Goal: Transaction & Acquisition: Obtain resource

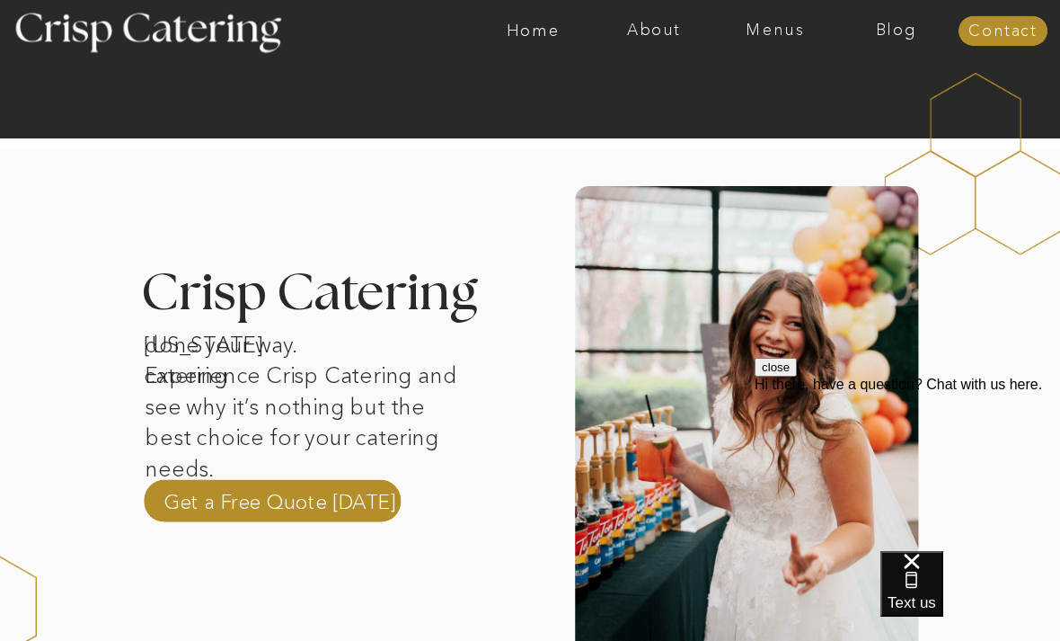
scroll to position [414, 0]
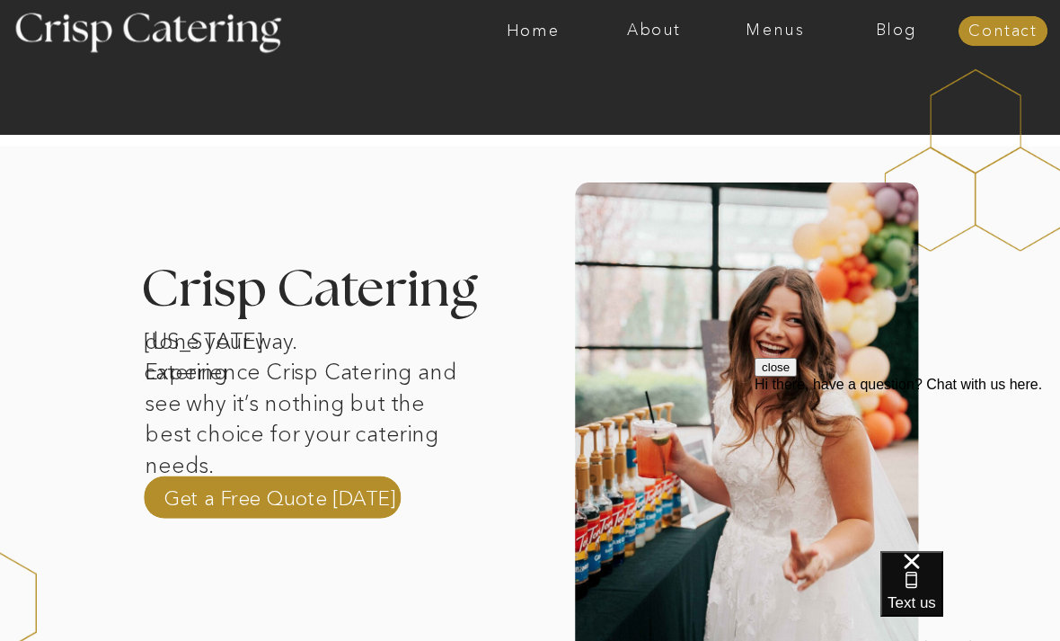
click at [343, 494] on p "Get a Free Quote Today" at bounding box center [280, 496] width 233 height 27
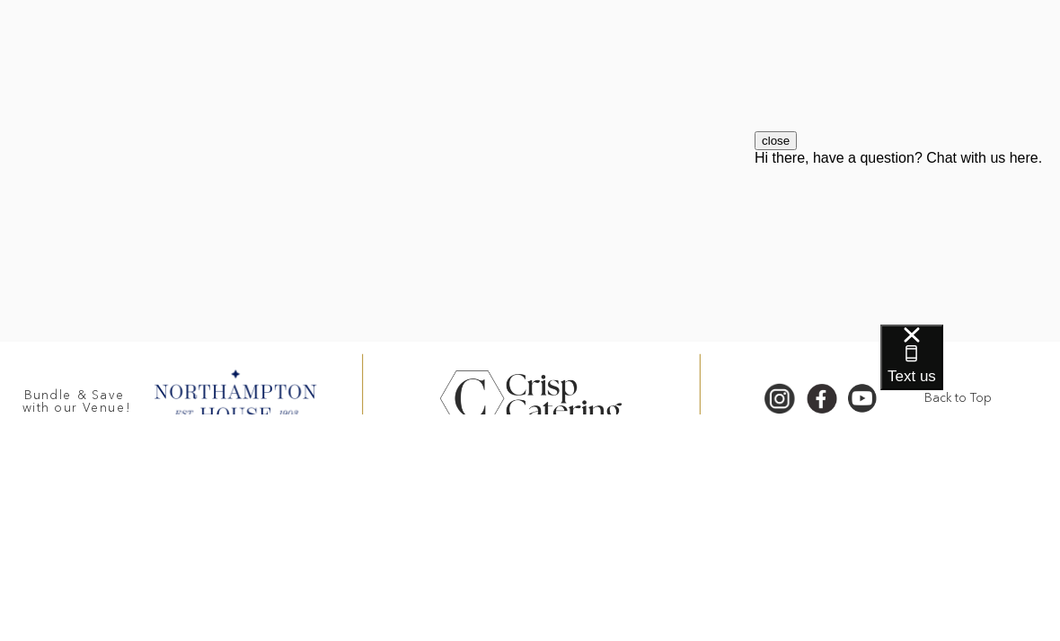
scroll to position [526, 0]
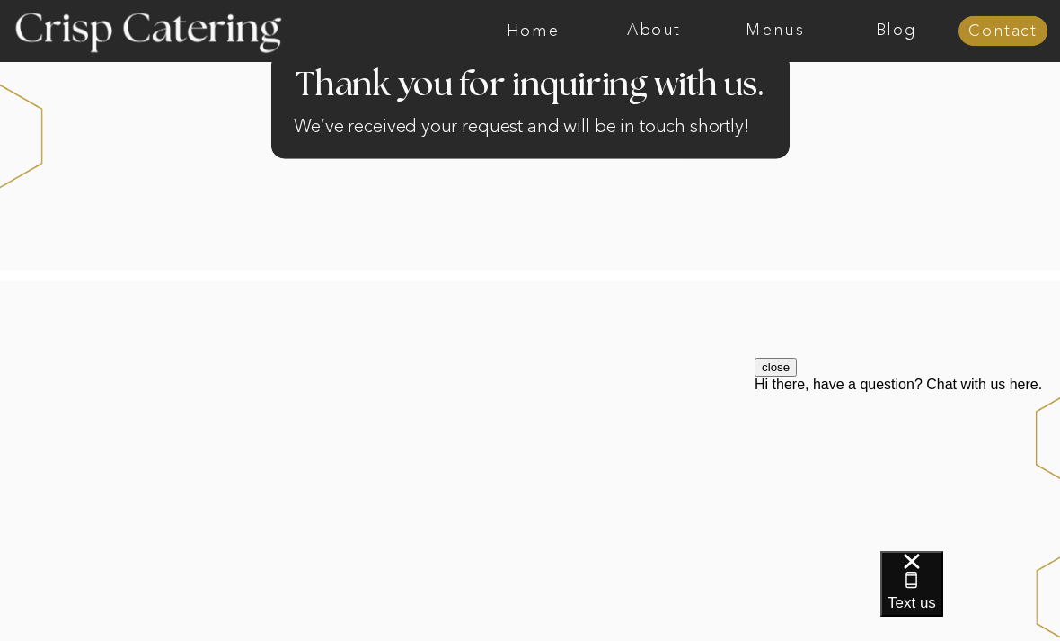
scroll to position [133, 0]
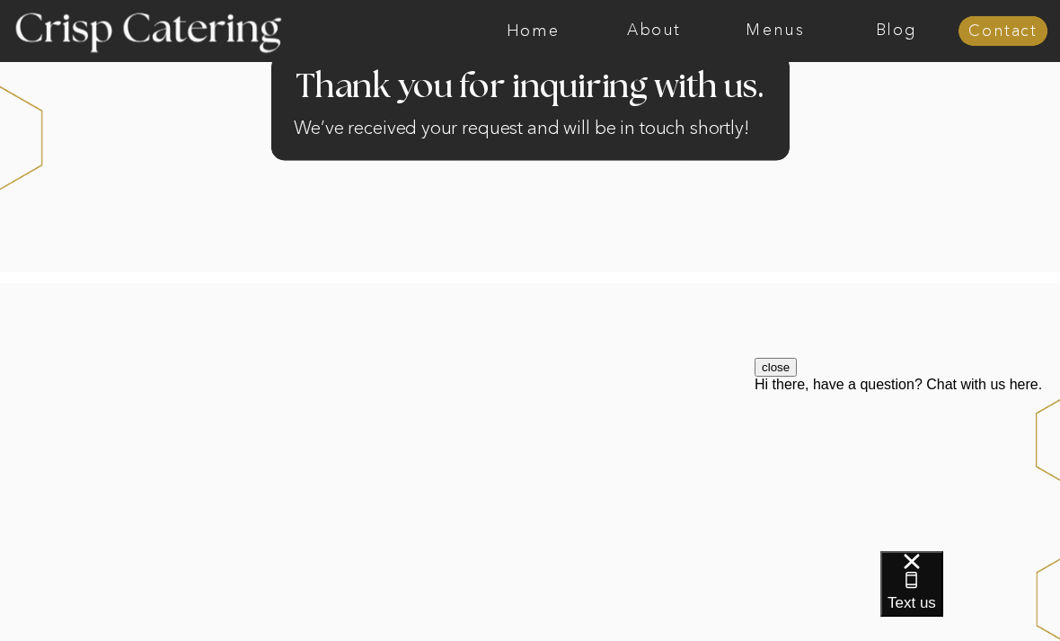
click at [936, 611] on div "Text us" at bounding box center [912, 583] width 49 height 60
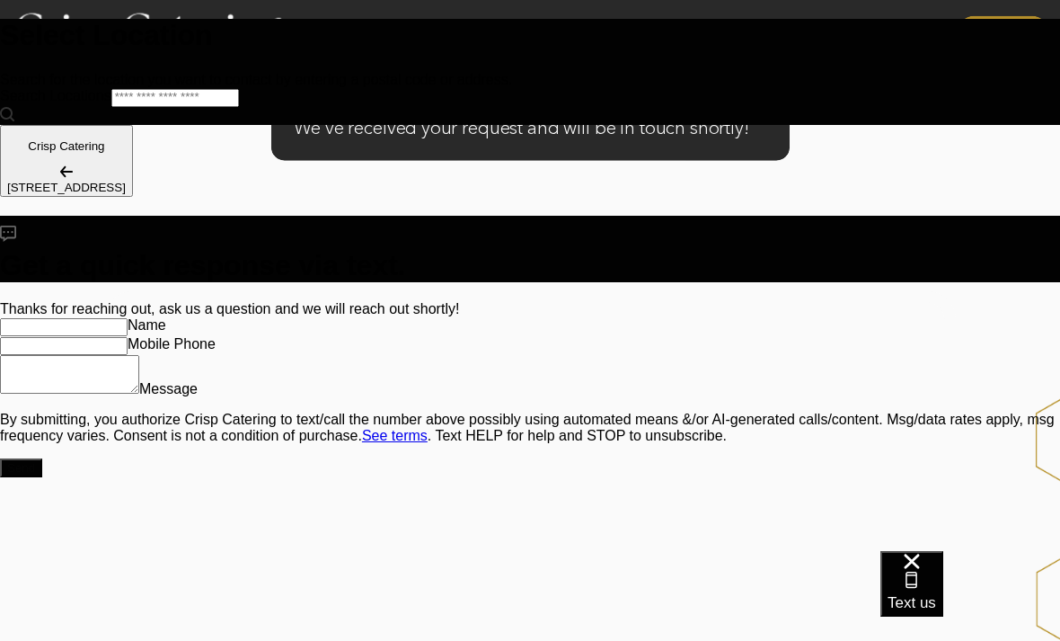
scroll to position [0, 0]
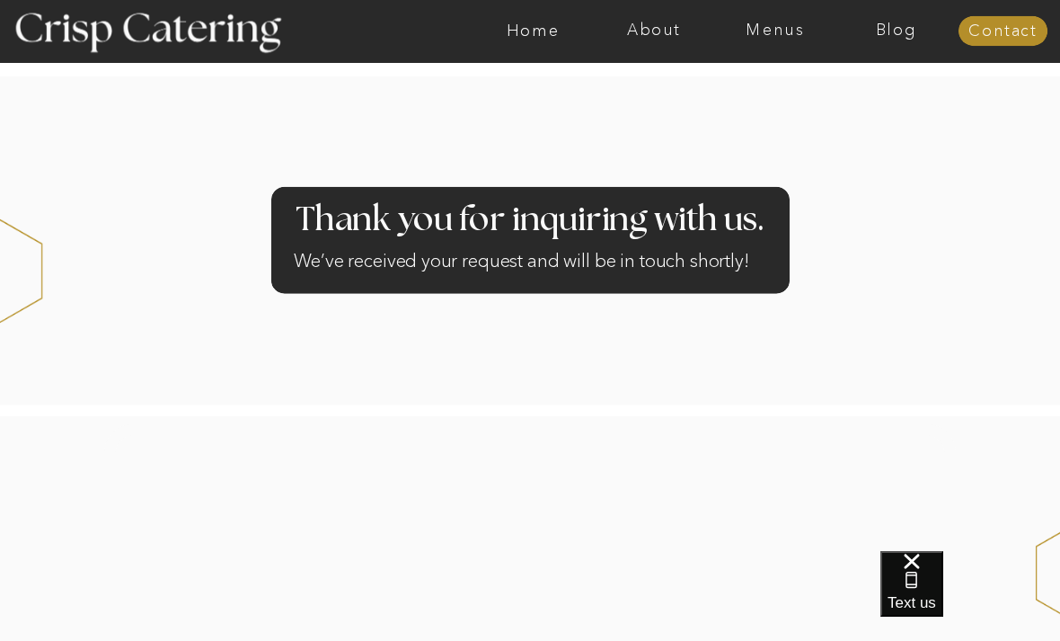
click at [782, 33] on nav "Menus" at bounding box center [775, 31] width 121 height 18
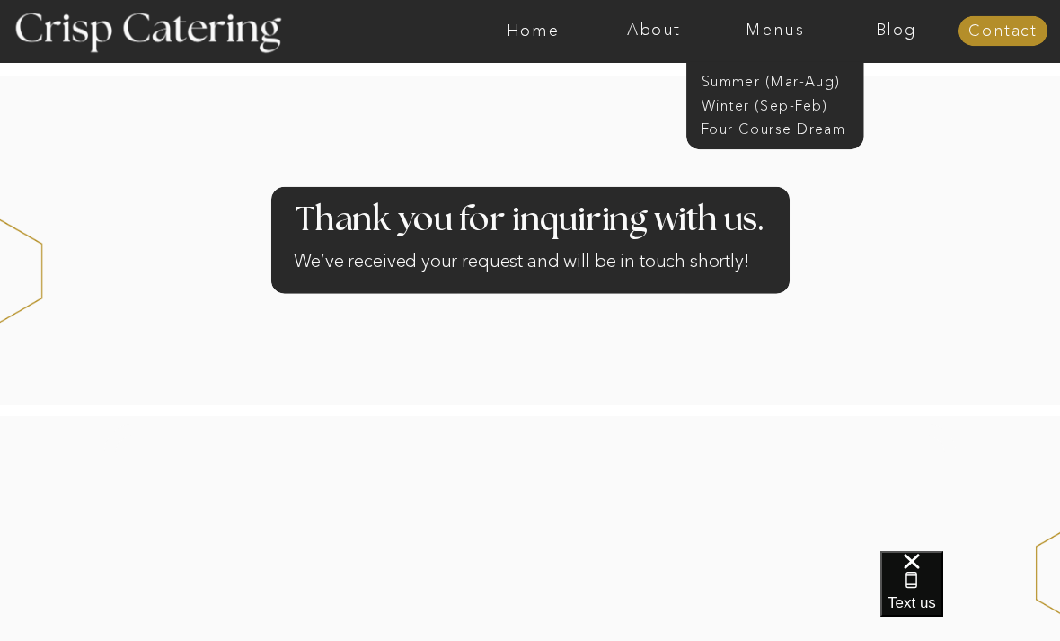
click at [803, 111] on nav "Winter (Sep-Feb)" at bounding box center [774, 103] width 145 height 17
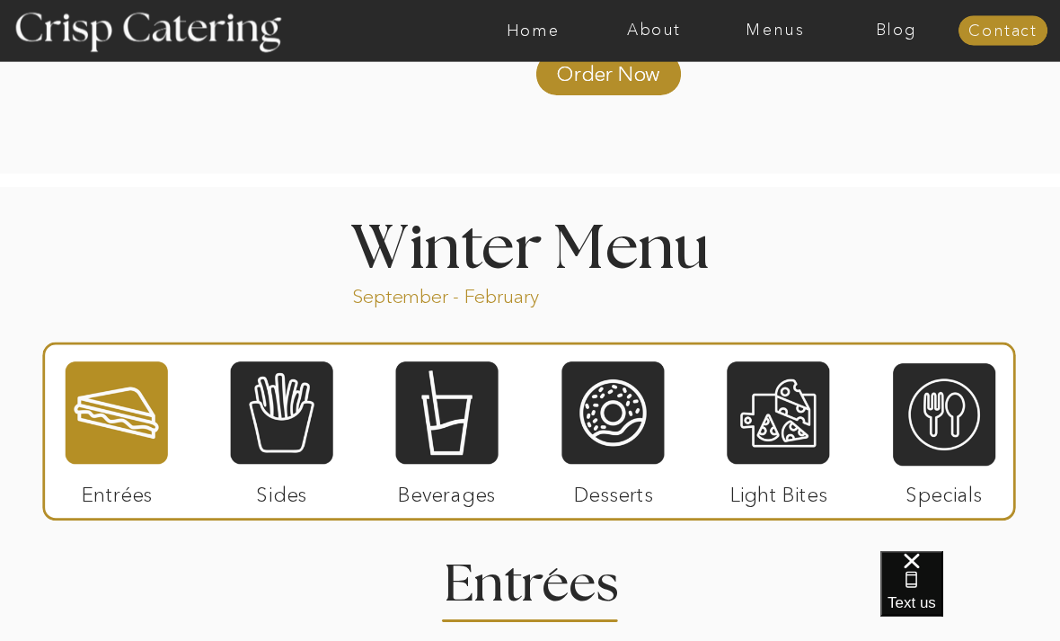
scroll to position [1794, 0]
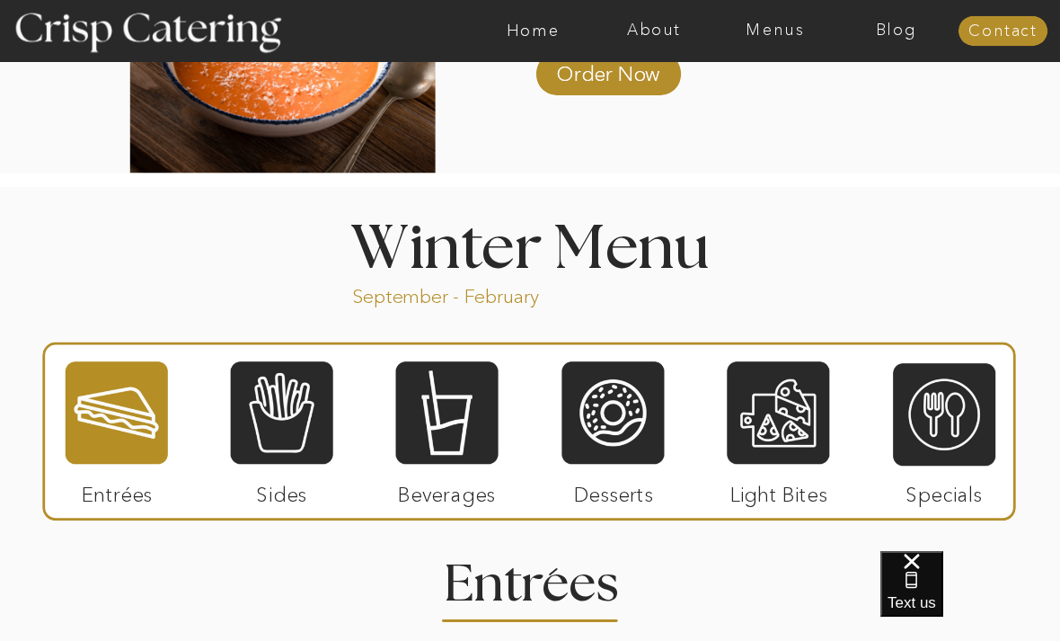
click at [293, 411] on div at bounding box center [282, 412] width 102 height 106
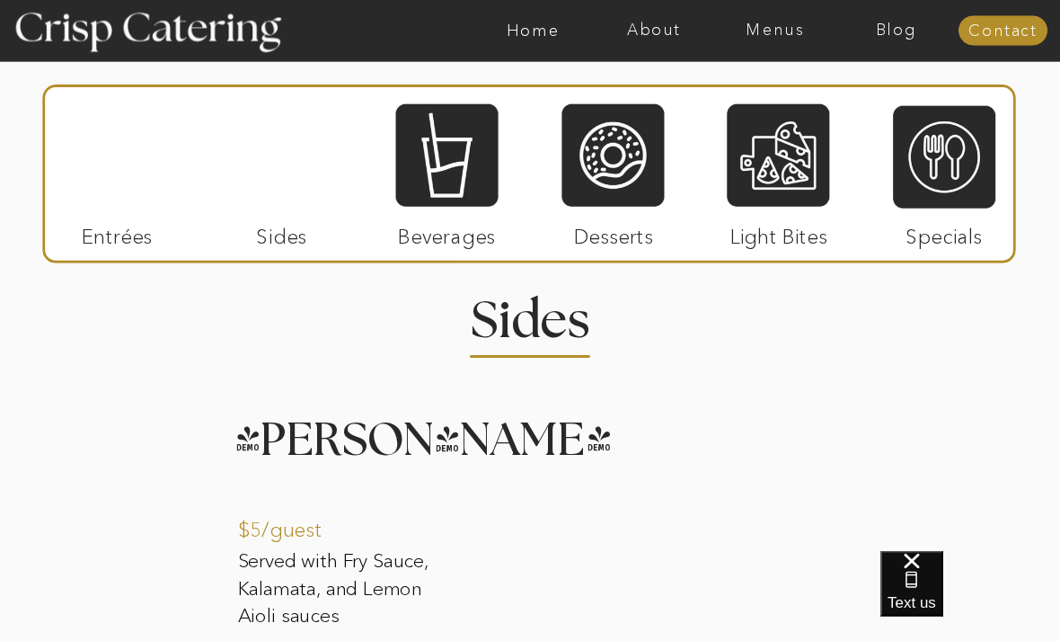
scroll to position [2057, 0]
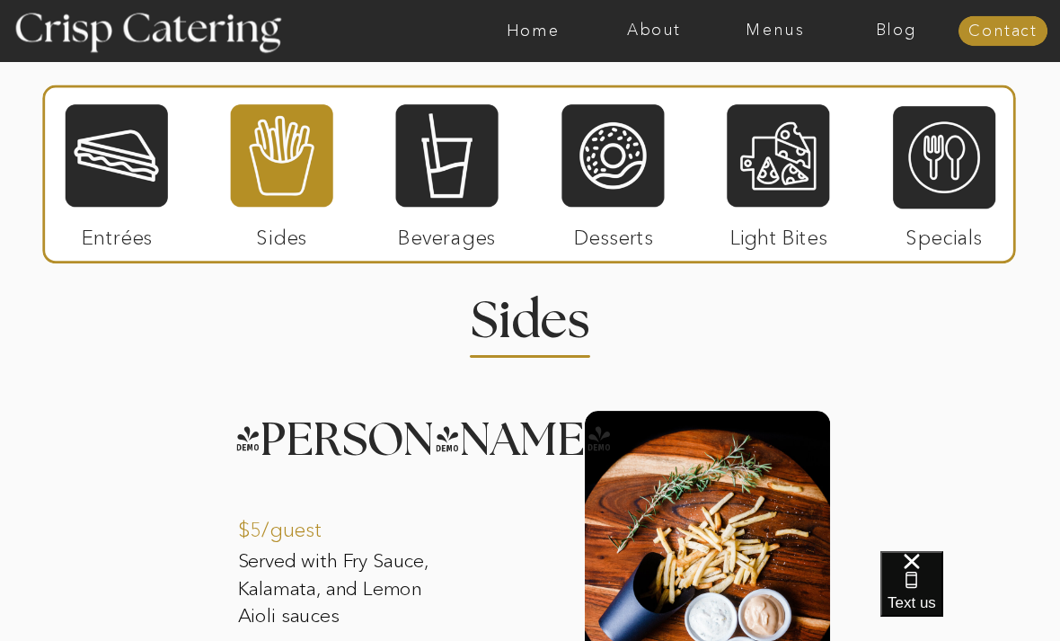
click at [950, 171] on div at bounding box center [944, 157] width 102 height 106
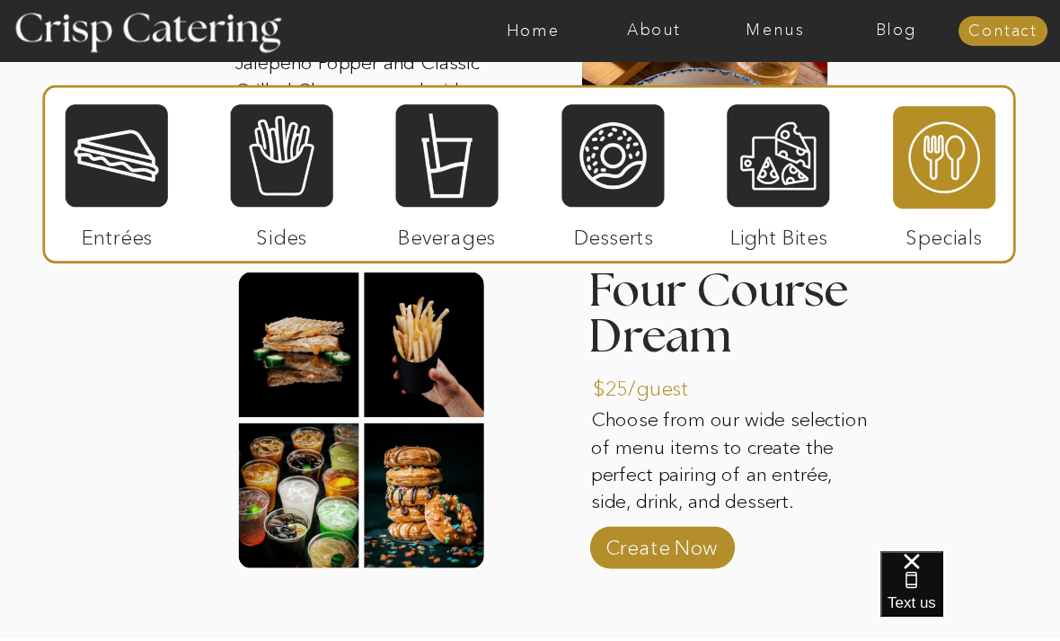
scroll to position [2530, 0]
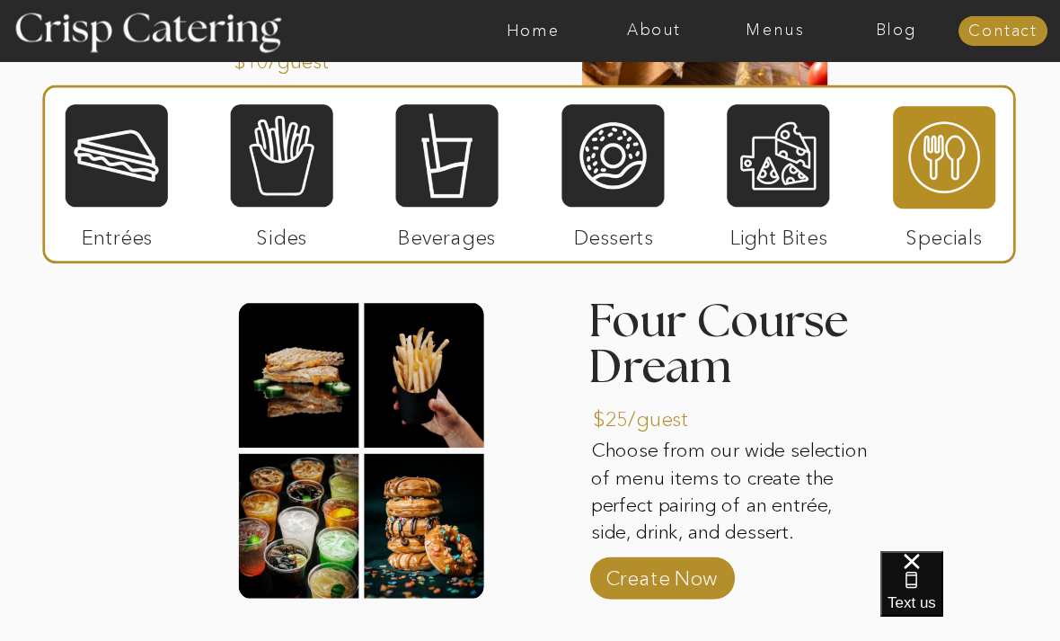
click at [279, 148] on div at bounding box center [282, 155] width 102 height 106
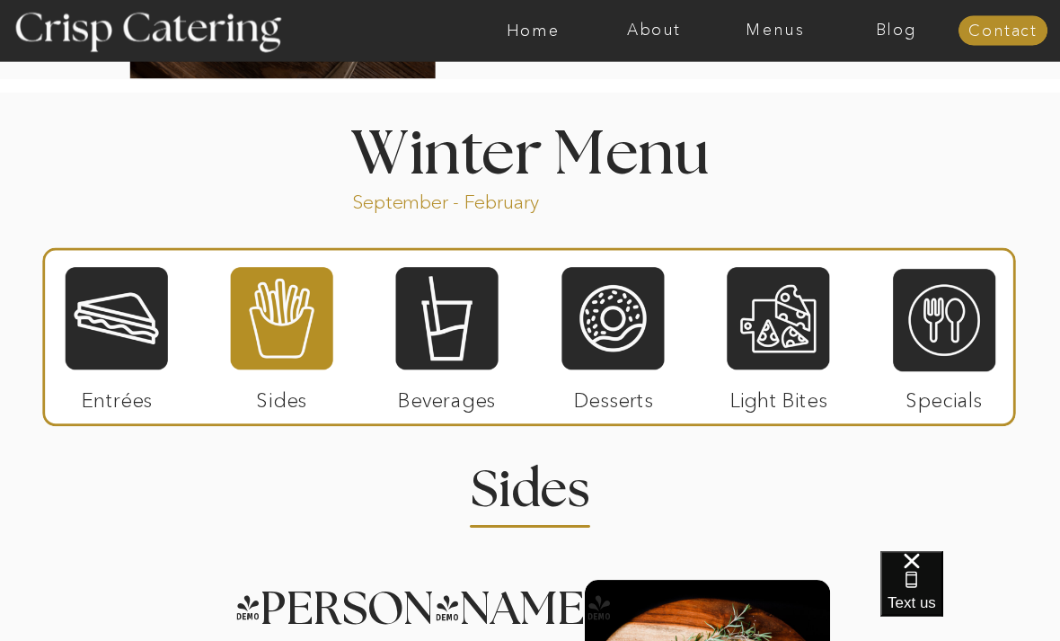
scroll to position [1887, 0]
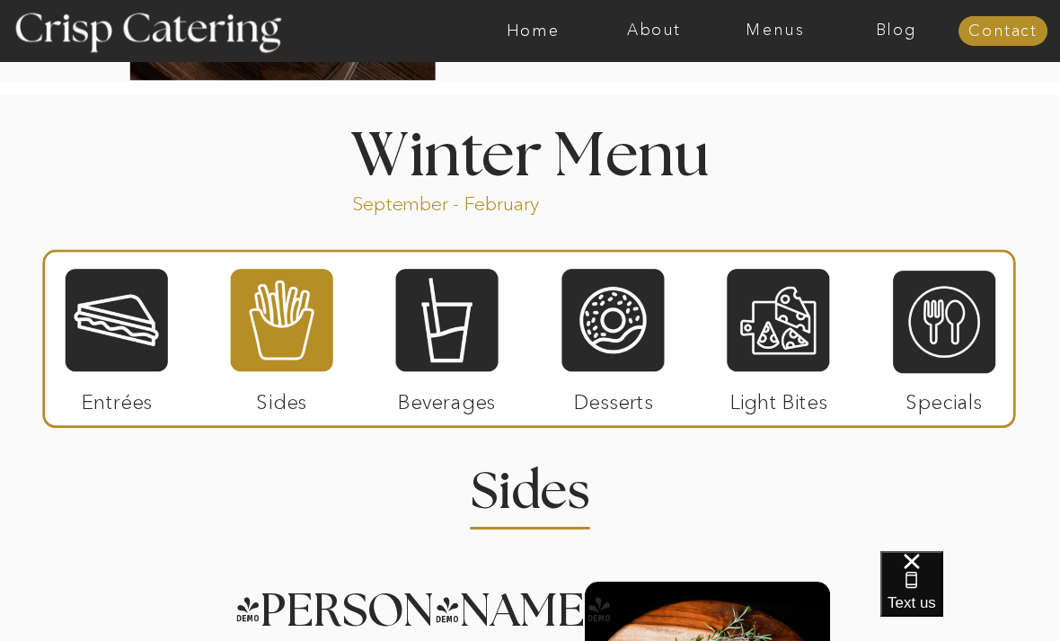
click at [957, 323] on div at bounding box center [944, 322] width 102 height 106
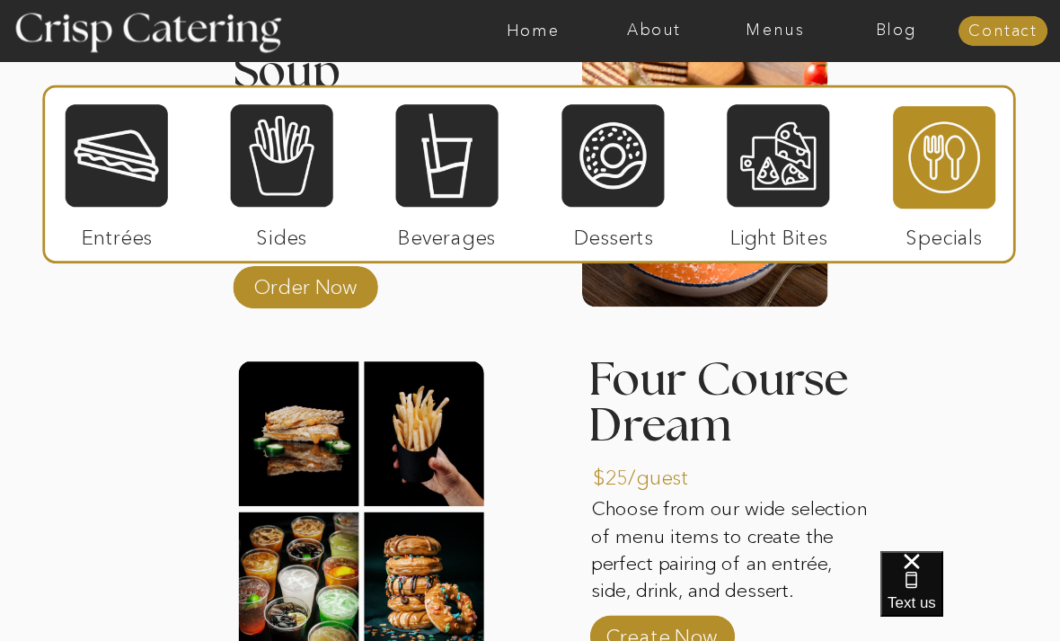
scroll to position [2470, 0]
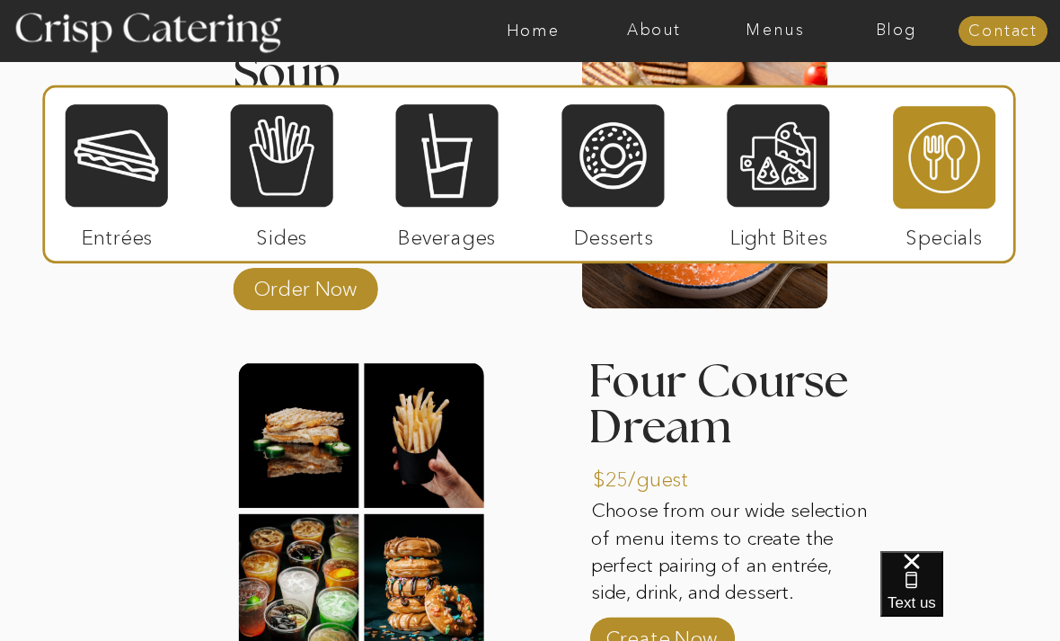
click at [684, 632] on p "Create Now" at bounding box center [662, 633] width 118 height 51
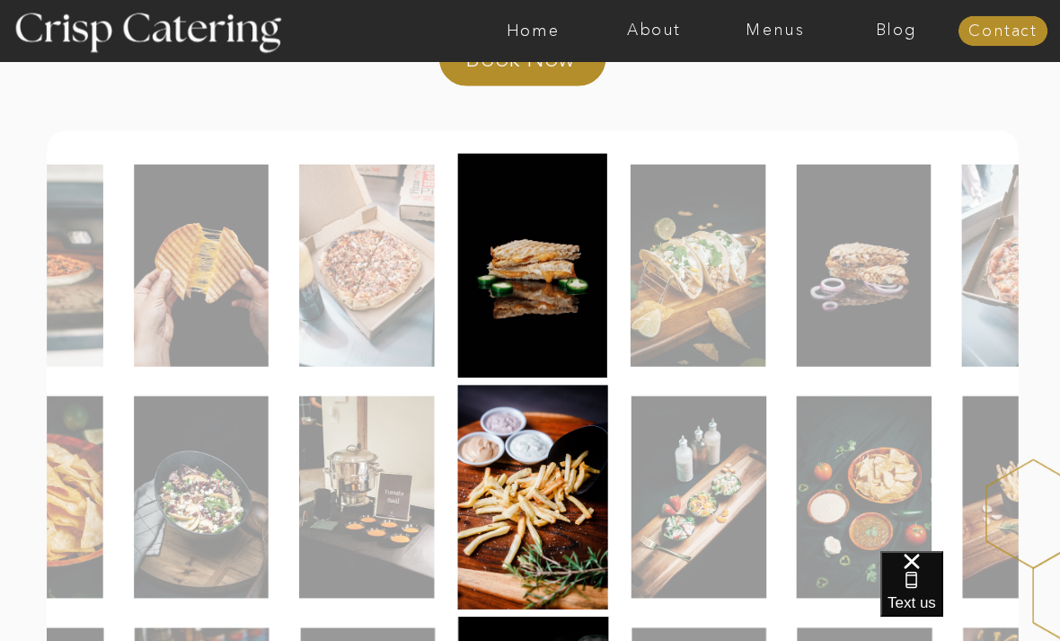
scroll to position [357, 0]
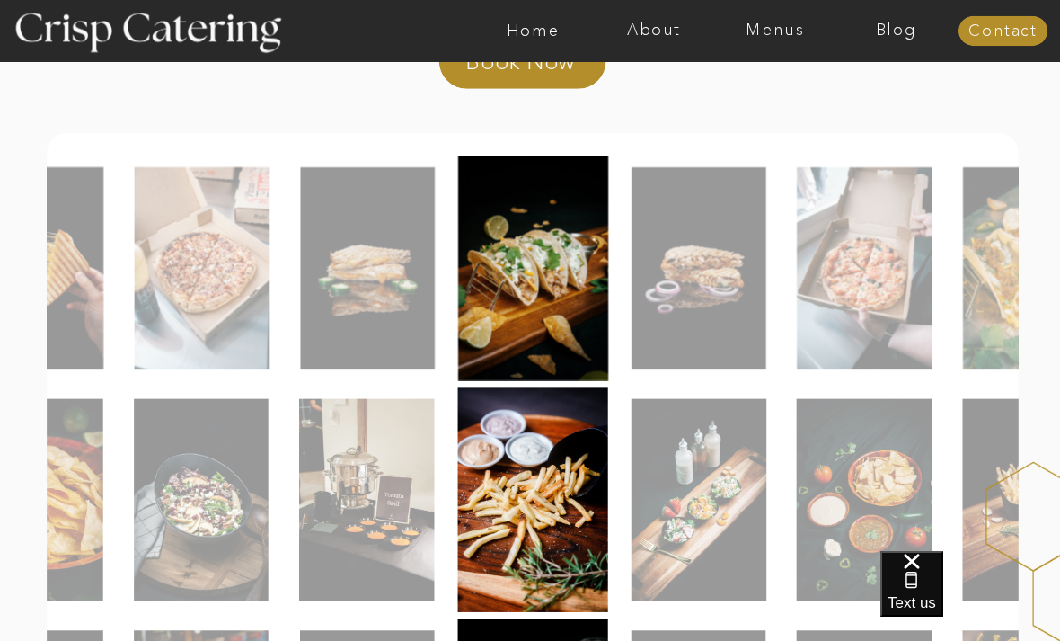
click at [696, 288] on img at bounding box center [699, 268] width 135 height 202
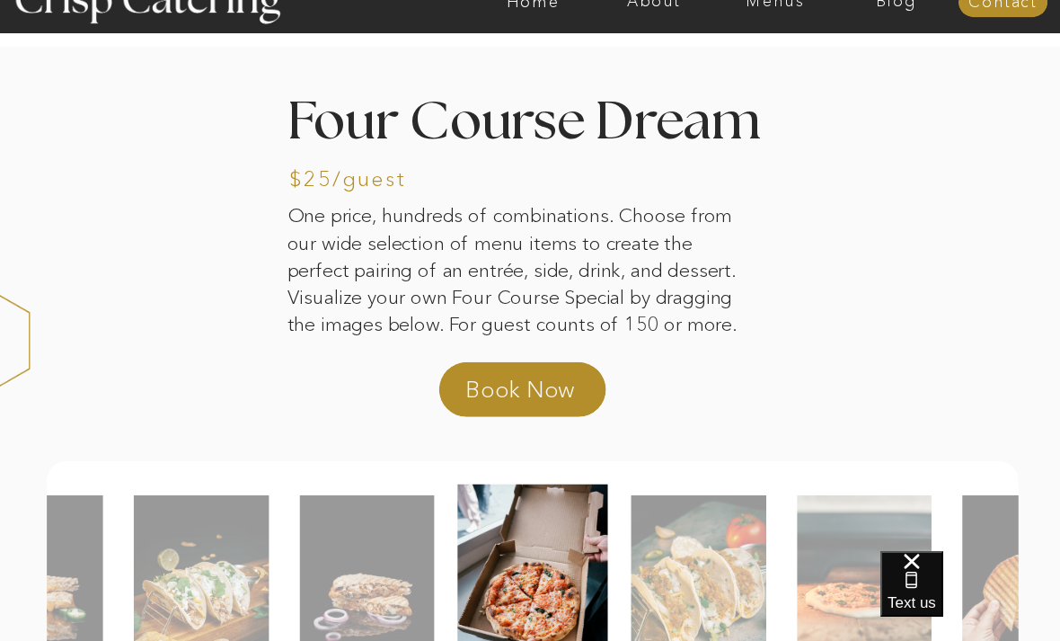
scroll to position [0, 0]
